Goal: Task Accomplishment & Management: Use online tool/utility

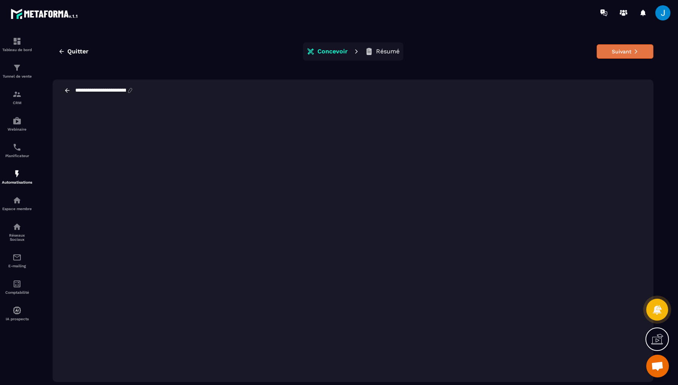
click at [619, 51] on button "Suivant" at bounding box center [624, 51] width 57 height 14
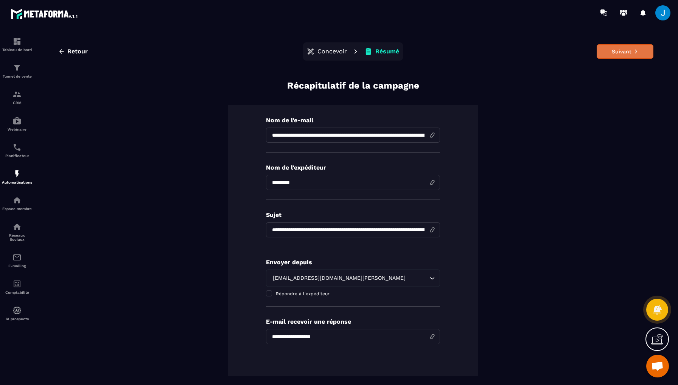
click at [631, 53] on button "Suivant" at bounding box center [624, 51] width 57 height 14
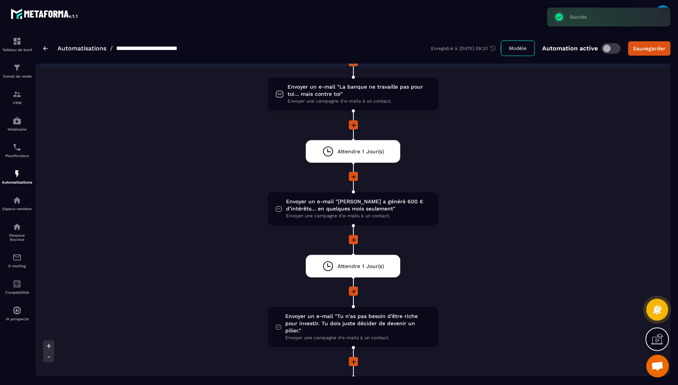
scroll to position [352, 0]
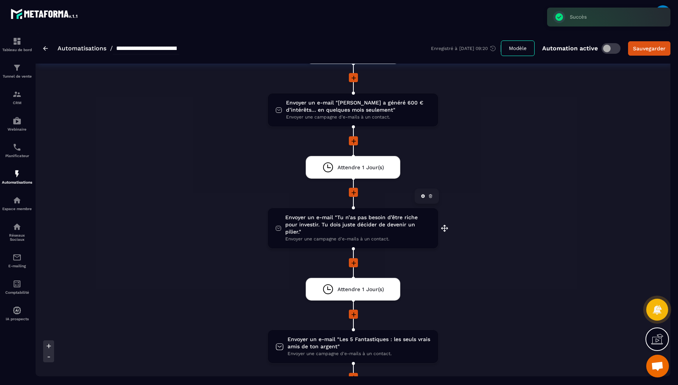
click at [356, 219] on span "Envoyer un e-mail "Tu n’as pas besoin d’être riche pour investir. Tu dois juste…" at bounding box center [357, 225] width 145 height 22
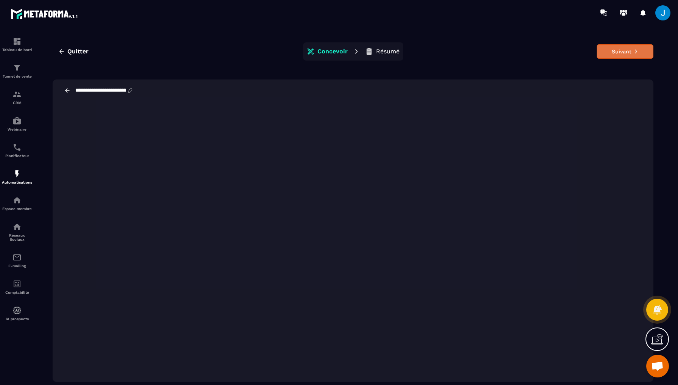
click at [620, 45] on button "Suivant" at bounding box center [624, 51] width 57 height 14
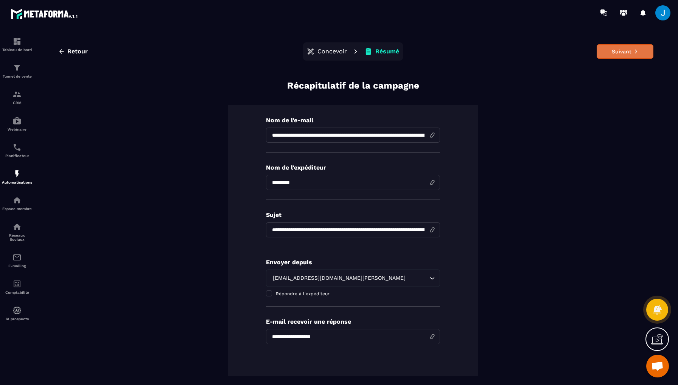
click at [627, 54] on button "Suivant" at bounding box center [624, 51] width 57 height 14
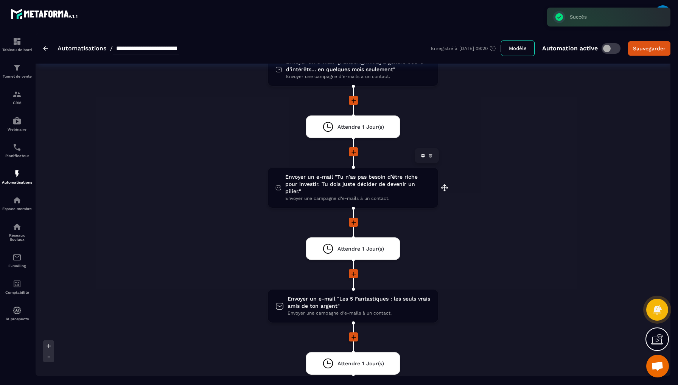
scroll to position [407, 0]
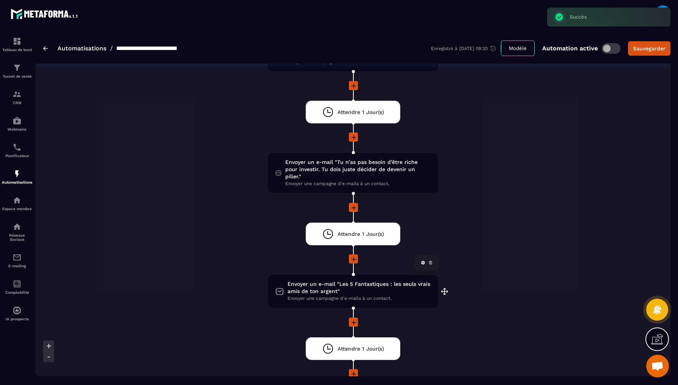
click at [374, 283] on span "Envoyer un e-mail "Les 5 Fantastiques : les seuls vrais amis de ton argent"" at bounding box center [358, 287] width 143 height 14
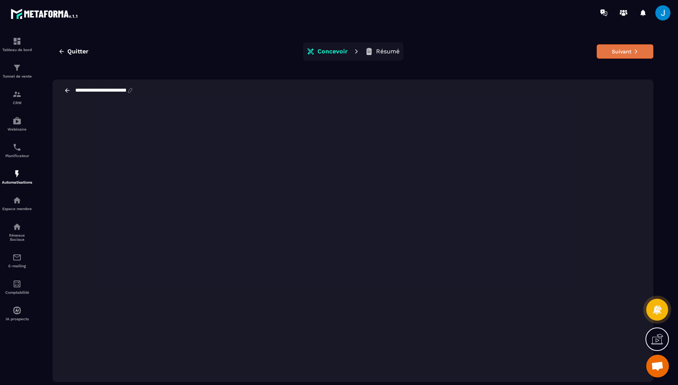
click at [621, 51] on button "Suivant" at bounding box center [624, 51] width 57 height 14
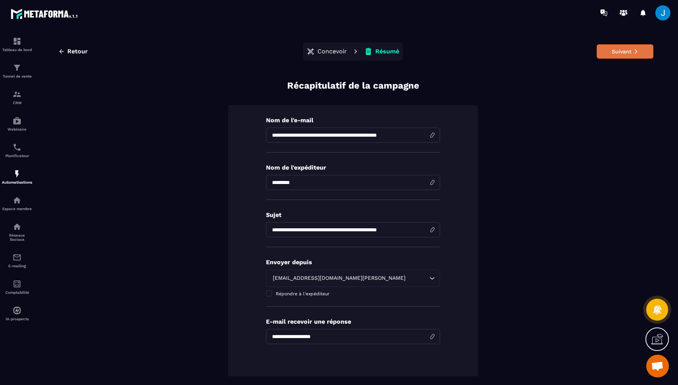
click at [622, 52] on button "Suivant" at bounding box center [624, 51] width 57 height 14
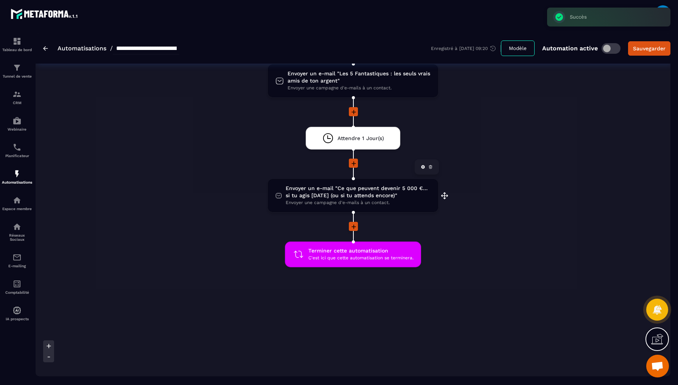
scroll to position [617, 0]
click at [343, 199] on span "Envoyer une campagne d'e-mails à un contact." at bounding box center [358, 202] width 145 height 7
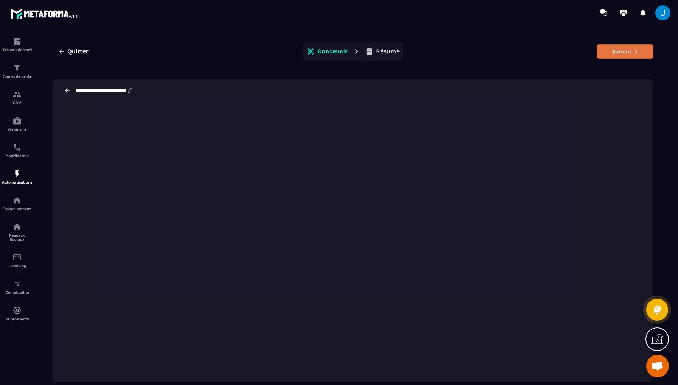
click at [636, 54] on icon at bounding box center [635, 51] width 5 height 5
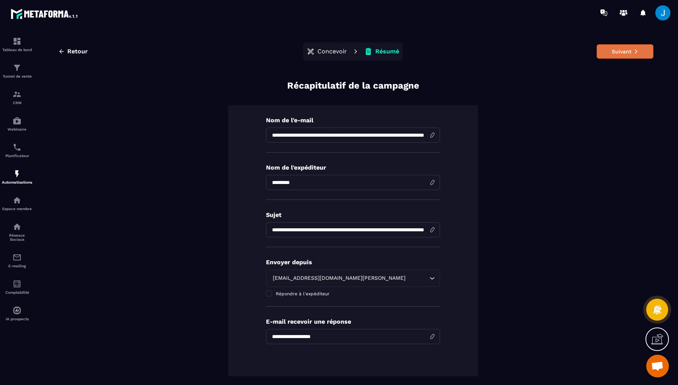
click at [617, 55] on button "Suivant" at bounding box center [624, 51] width 57 height 14
